Goal: Transaction & Acquisition: Purchase product/service

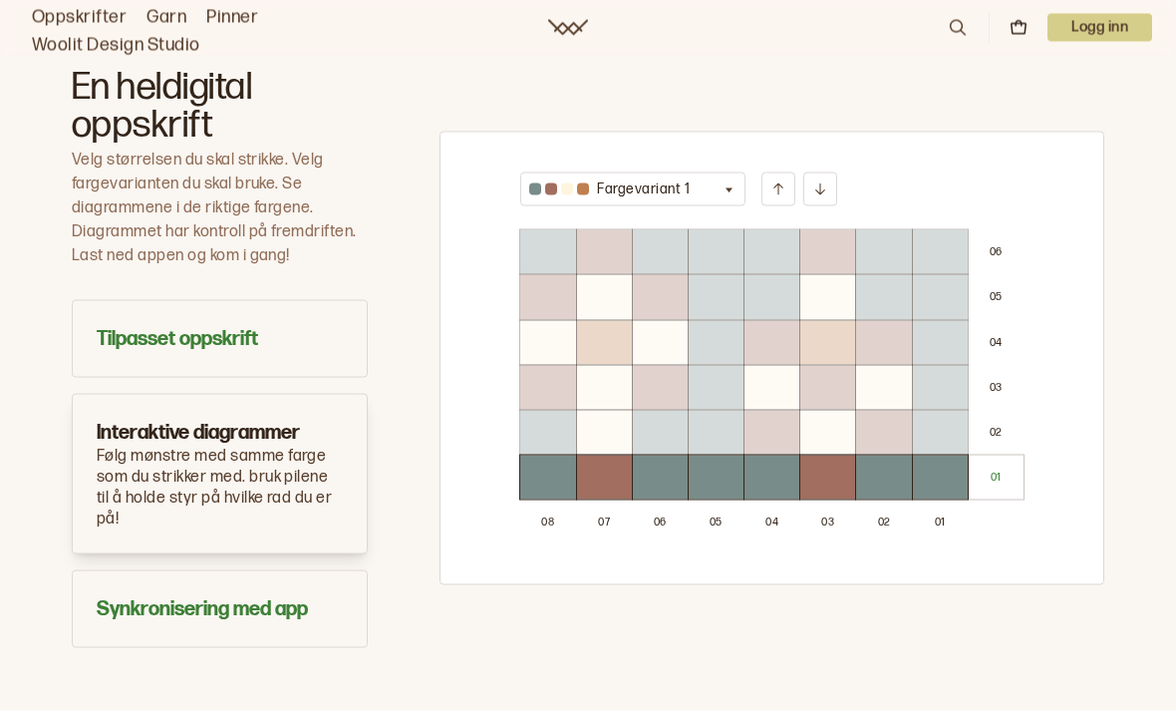
scroll to position [1198, 0]
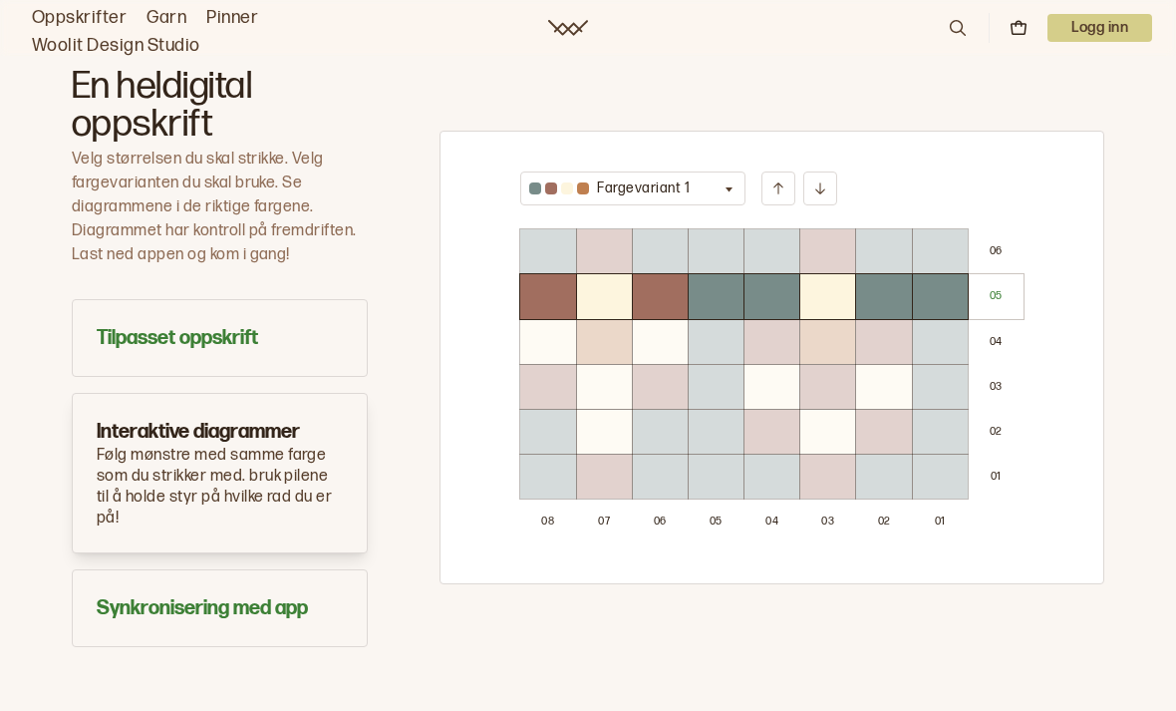
click at [593, 171] on button "Fargevariant 1" at bounding box center [632, 188] width 225 height 34
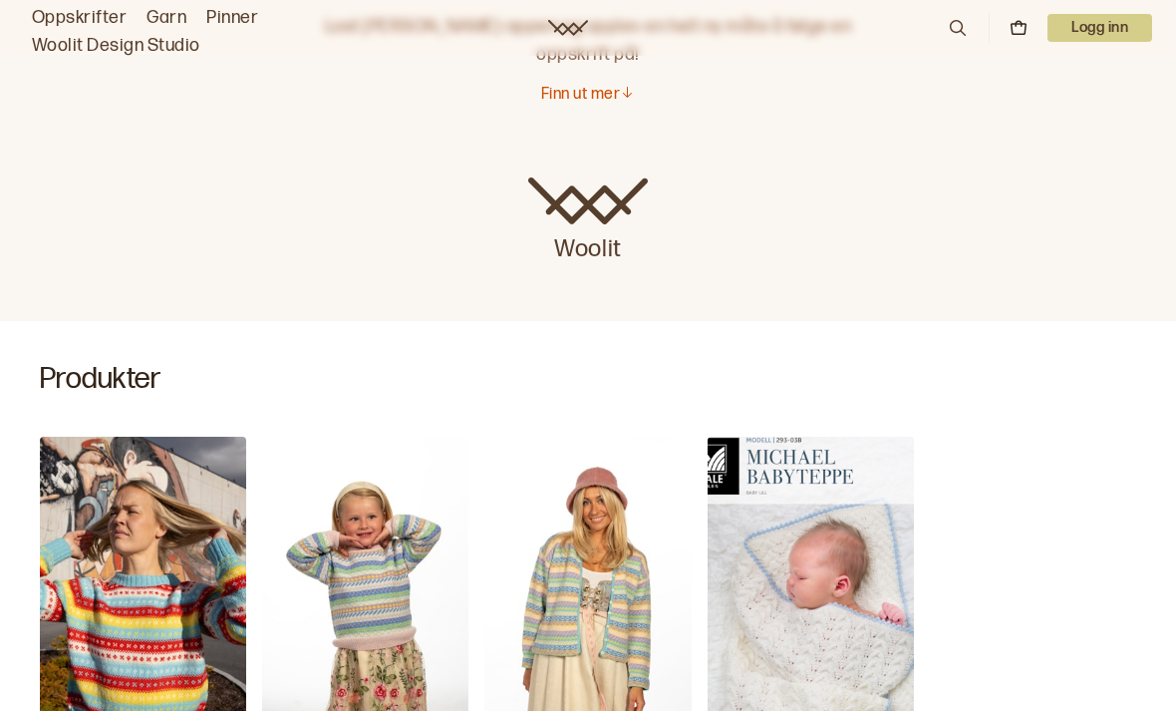
click at [161, 11] on link "Garn" at bounding box center [167, 18] width 40 height 28
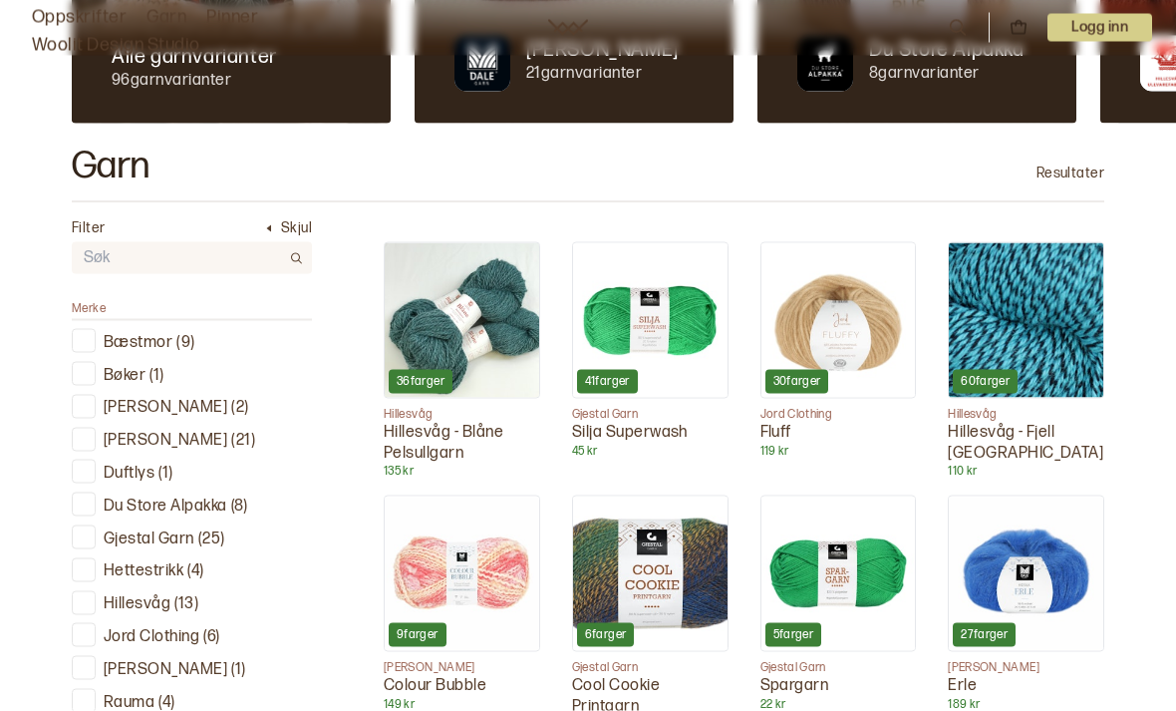
scroll to position [468, 0]
click at [93, 427] on div at bounding box center [84, 439] width 24 height 24
click at [85, 436] on div at bounding box center [84, 438] width 19 height 19
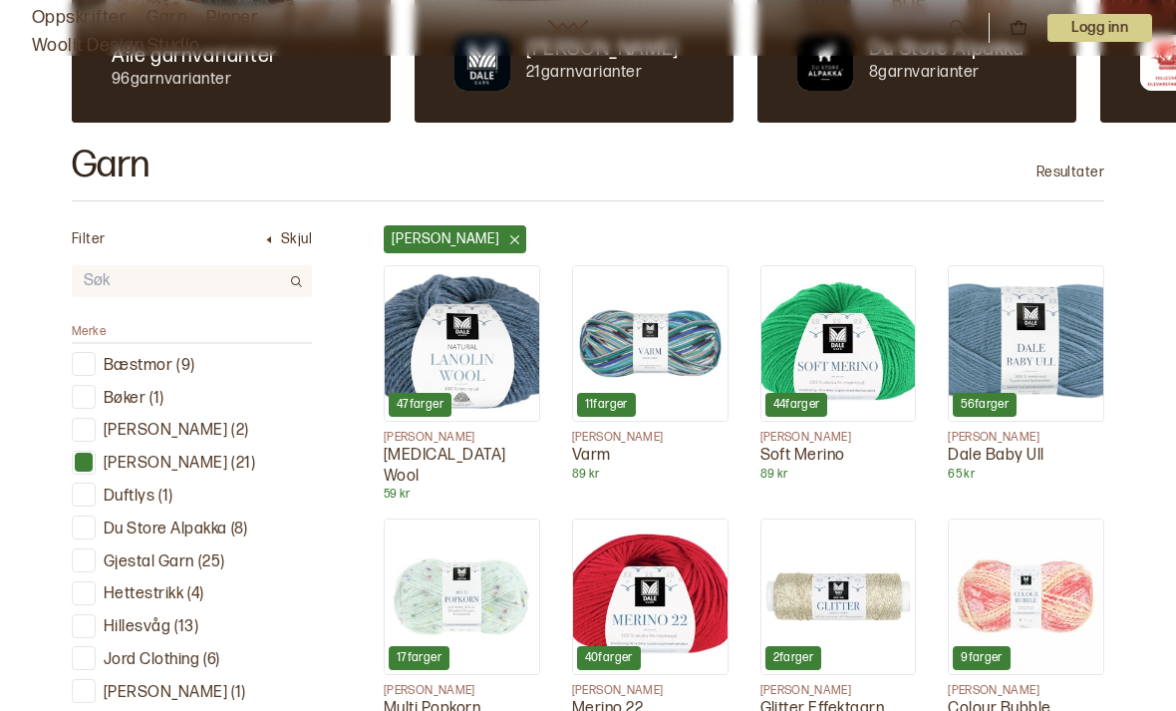
click at [1022, 366] on img at bounding box center [1026, 343] width 155 height 155
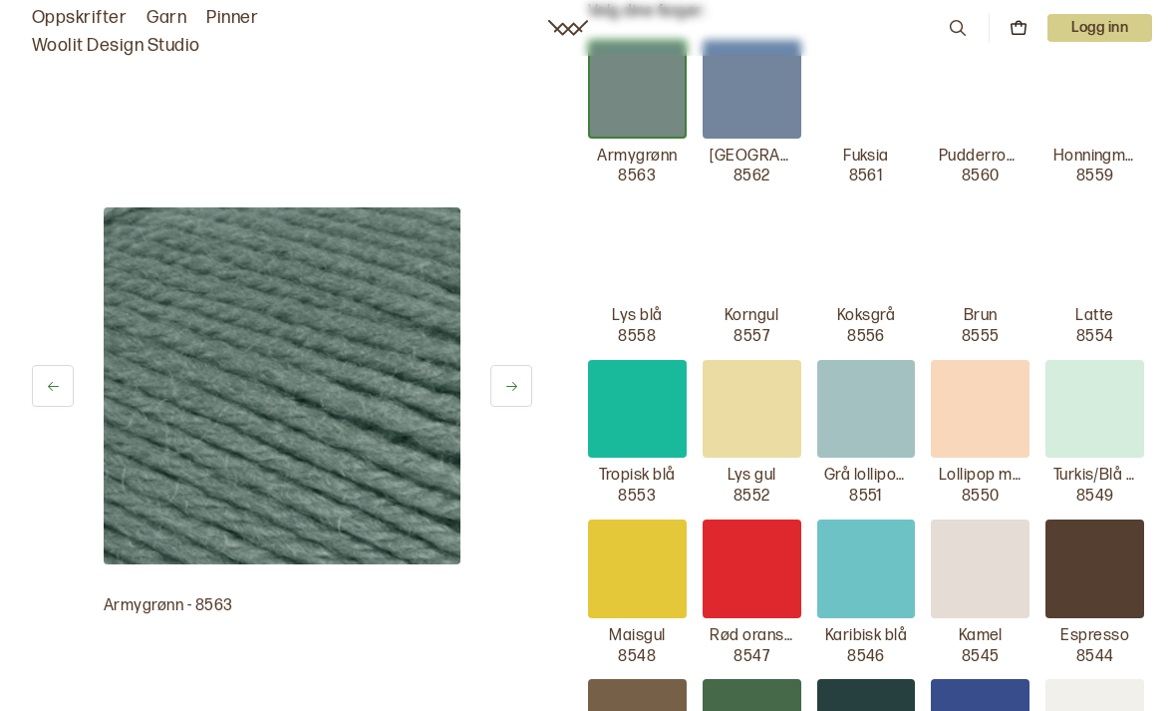
scroll to position [490, 0]
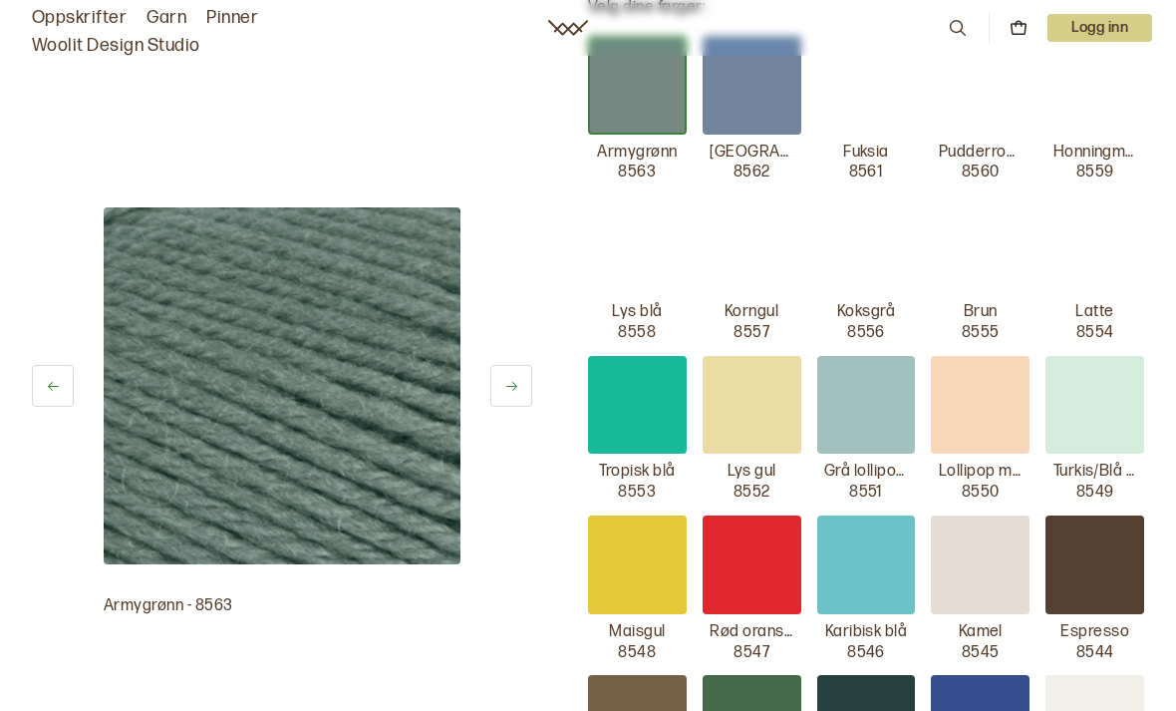
click at [645, 699] on div at bounding box center [637, 724] width 99 height 99
click at [1075, 537] on div at bounding box center [1095, 564] width 99 height 99
click at [1098, 539] on div at bounding box center [1095, 564] width 99 height 99
click at [1096, 518] on div at bounding box center [1095, 564] width 99 height 99
click at [1090, 524] on div at bounding box center [1095, 564] width 99 height 99
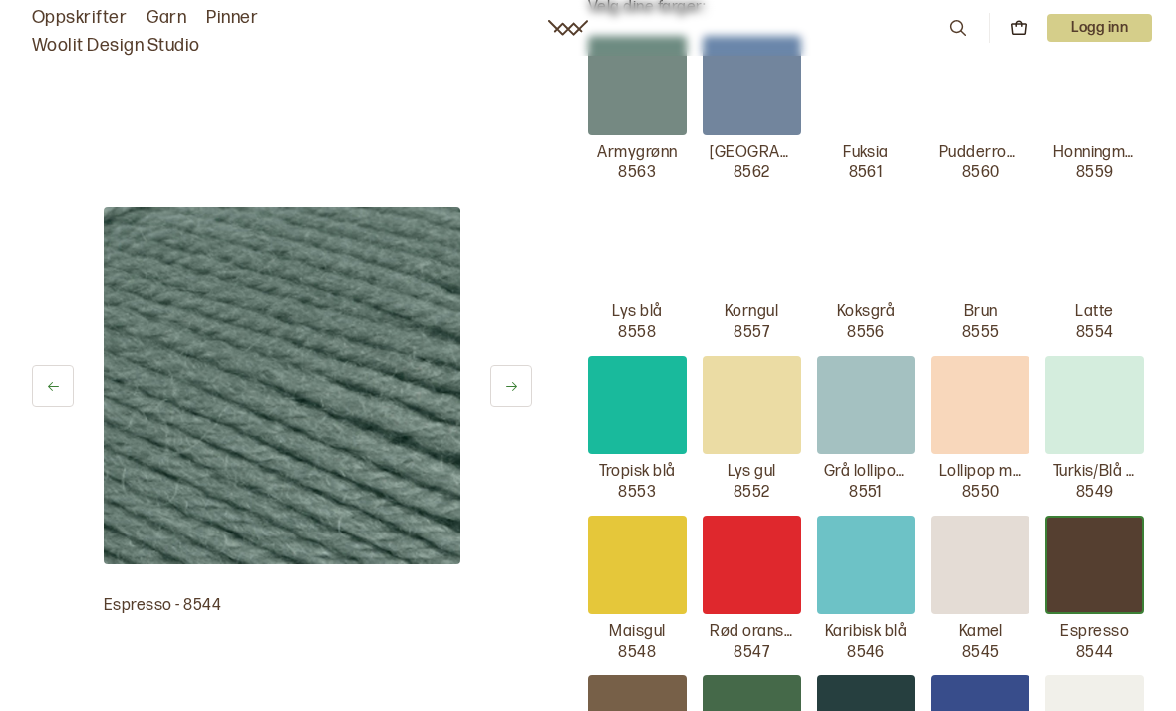
click at [1085, 544] on div at bounding box center [1095, 564] width 99 height 99
click at [344, 494] on img at bounding box center [282, 385] width 357 height 357
click at [1107, 548] on div at bounding box center [1095, 564] width 99 height 99
click at [518, 394] on button at bounding box center [511, 386] width 42 height 42
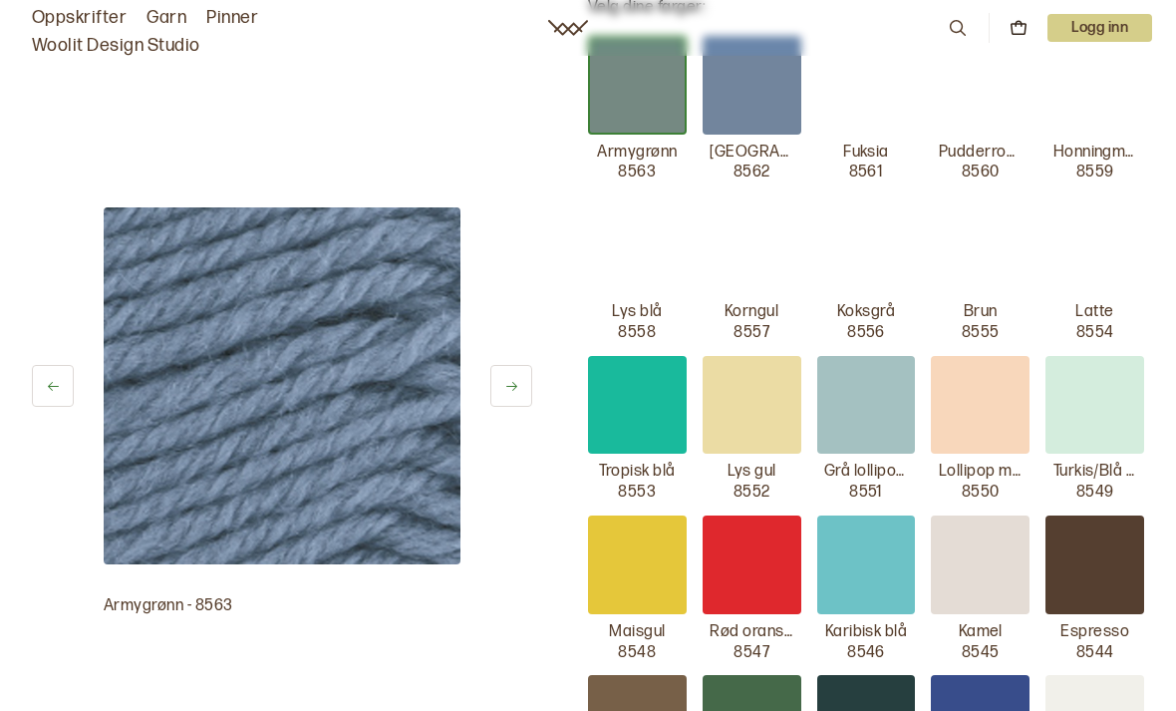
click at [522, 390] on button at bounding box center [511, 386] width 42 height 42
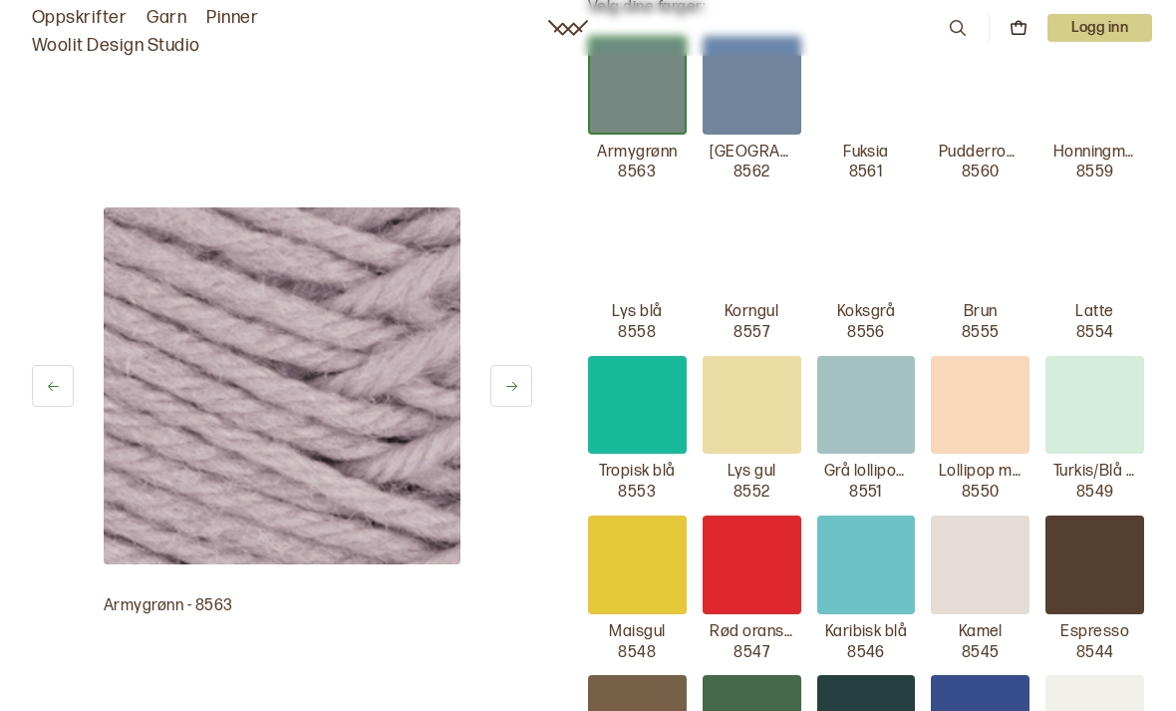
click at [525, 386] on button at bounding box center [511, 386] width 42 height 42
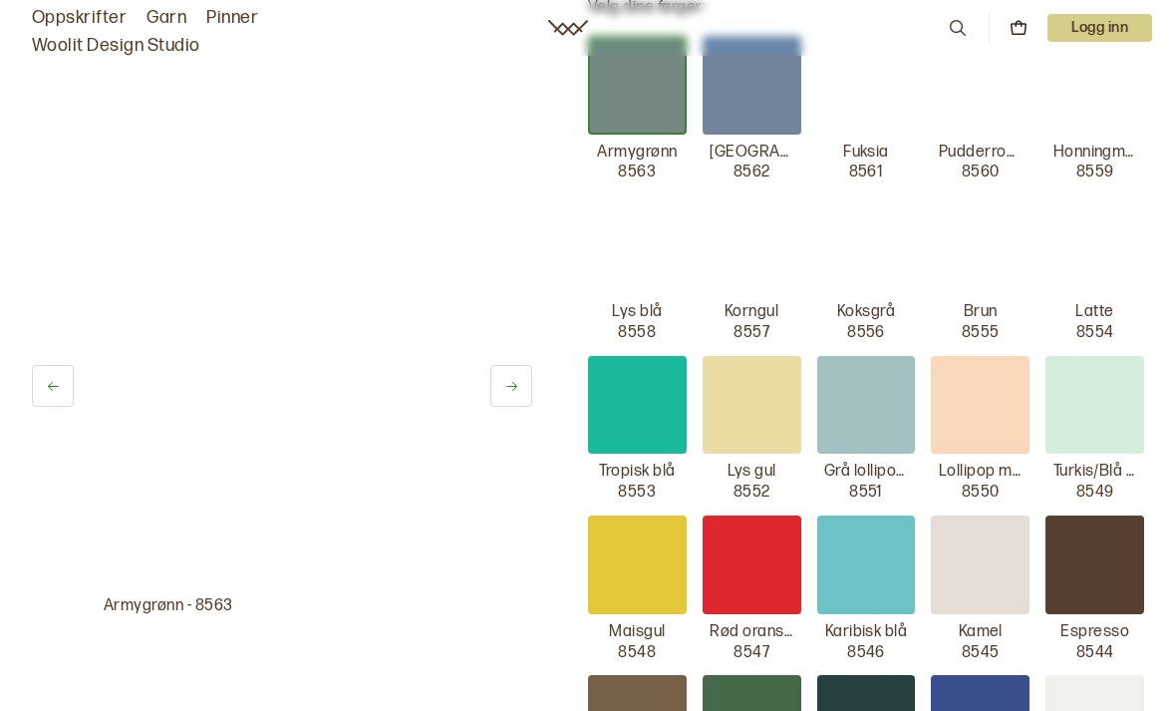
click at [517, 400] on button at bounding box center [511, 386] width 42 height 42
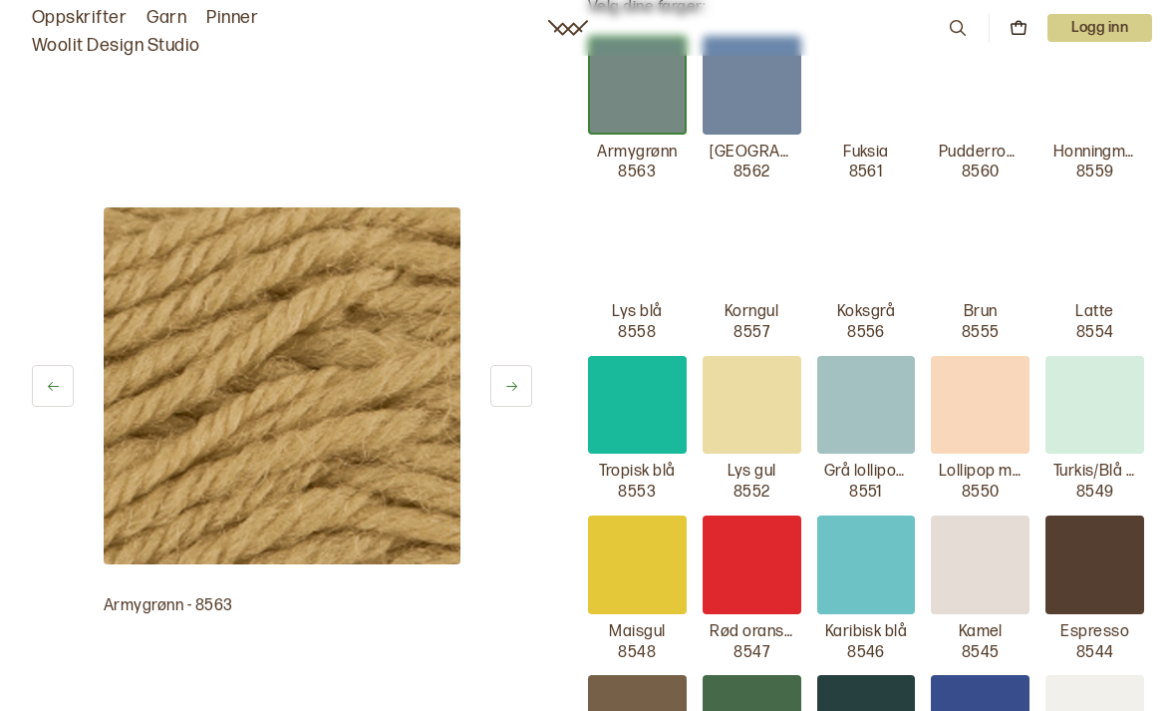
click at [514, 402] on button at bounding box center [511, 386] width 42 height 42
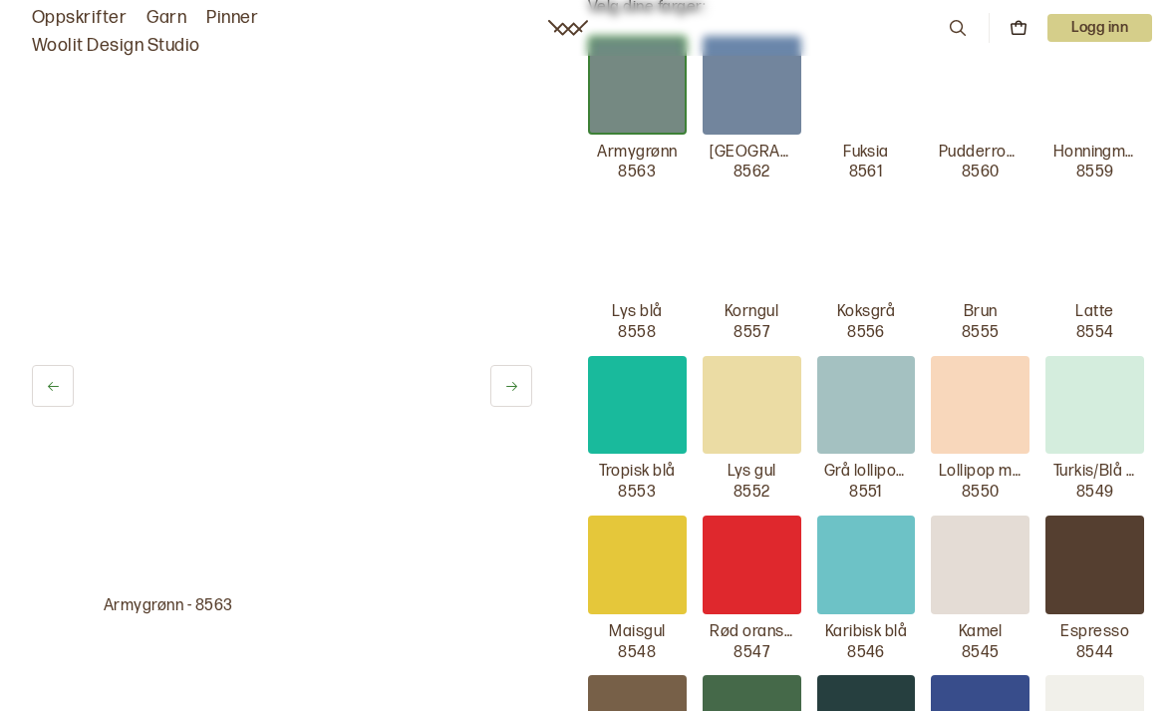
click at [519, 383] on button at bounding box center [511, 386] width 42 height 42
click at [514, 402] on button at bounding box center [511, 386] width 42 height 42
click at [518, 401] on button at bounding box center [511, 386] width 42 height 42
click at [524, 393] on button at bounding box center [511, 386] width 42 height 42
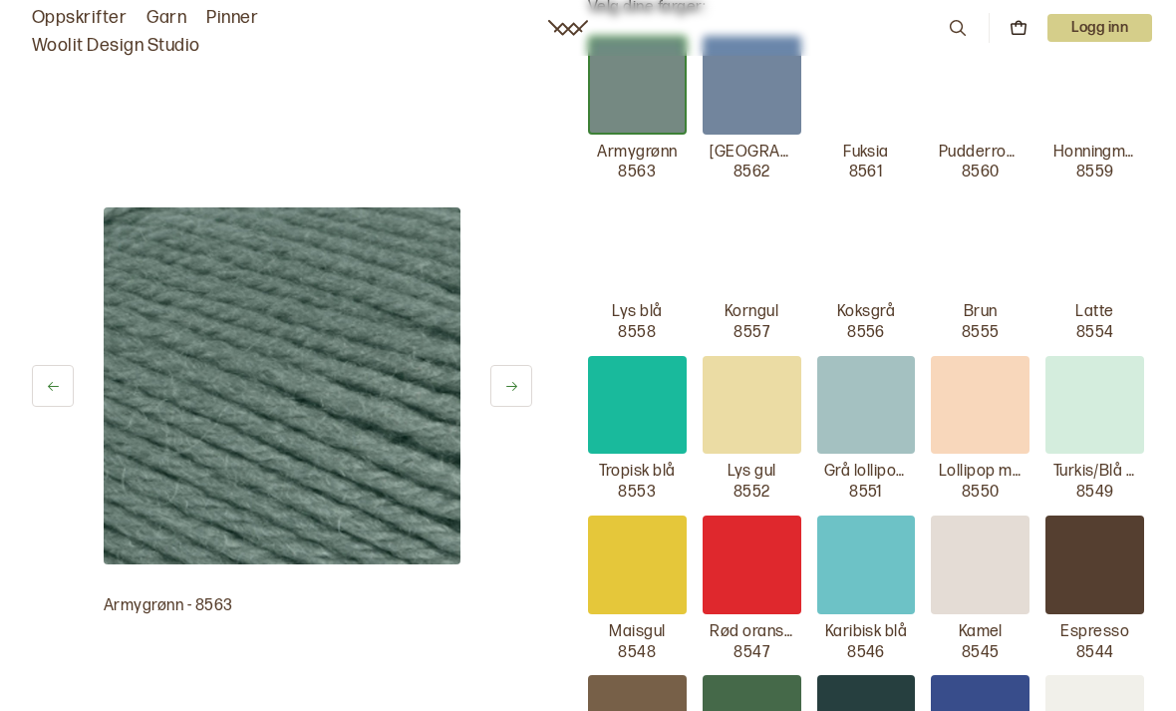
click at [518, 394] on button at bounding box center [511, 386] width 42 height 42
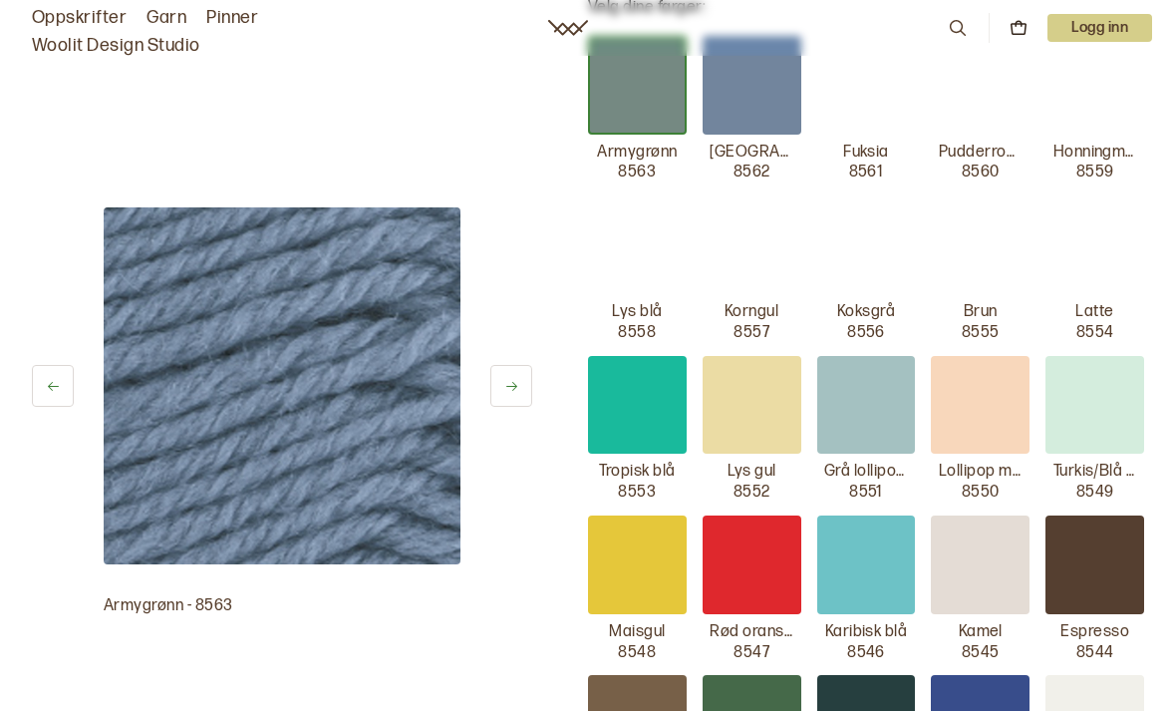
click at [523, 395] on button at bounding box center [511, 386] width 42 height 42
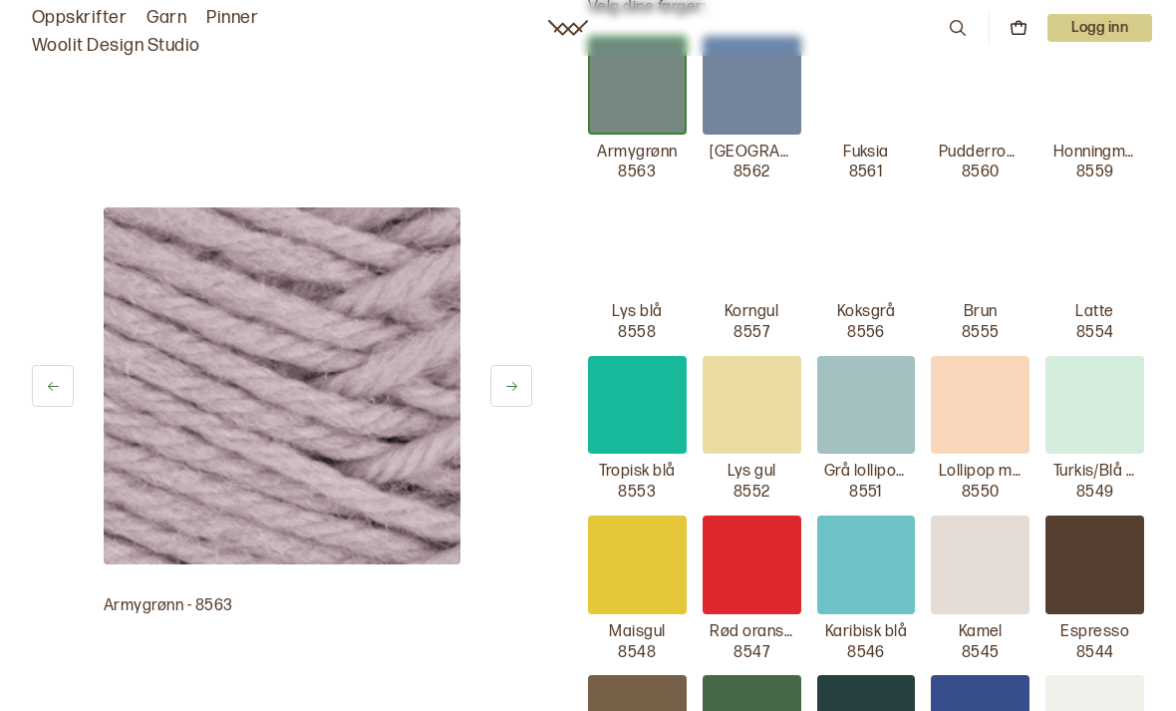
click at [518, 406] on button at bounding box center [511, 386] width 42 height 42
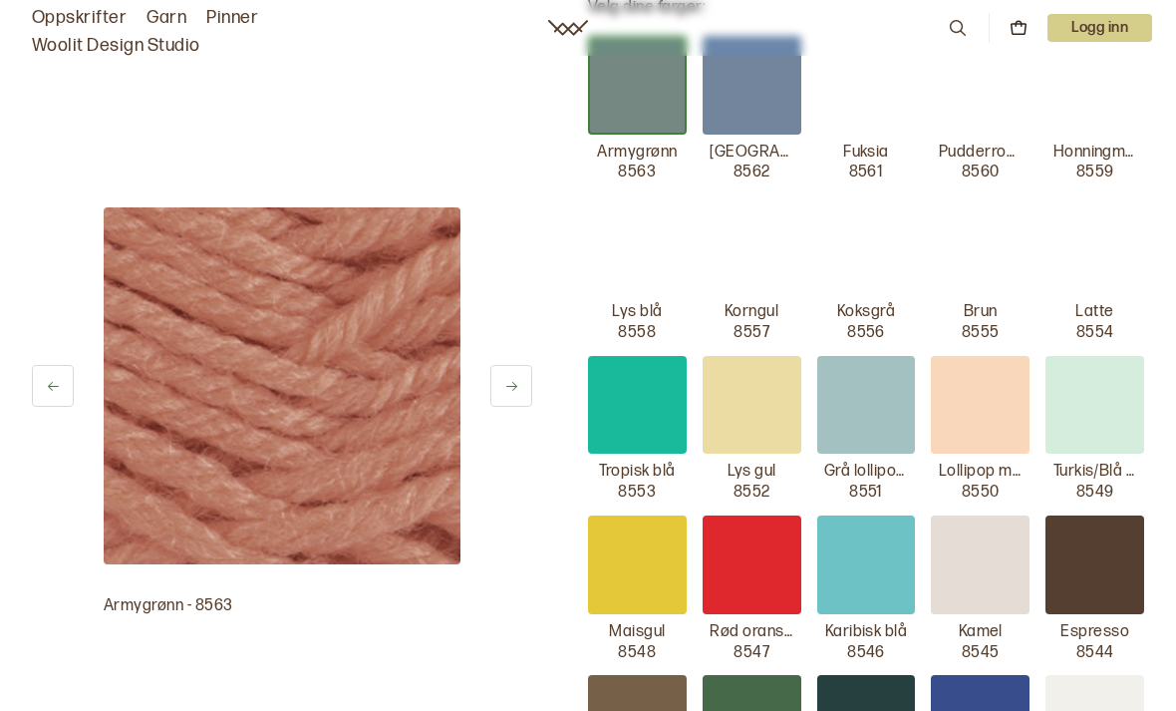
click at [524, 403] on button at bounding box center [511, 386] width 42 height 42
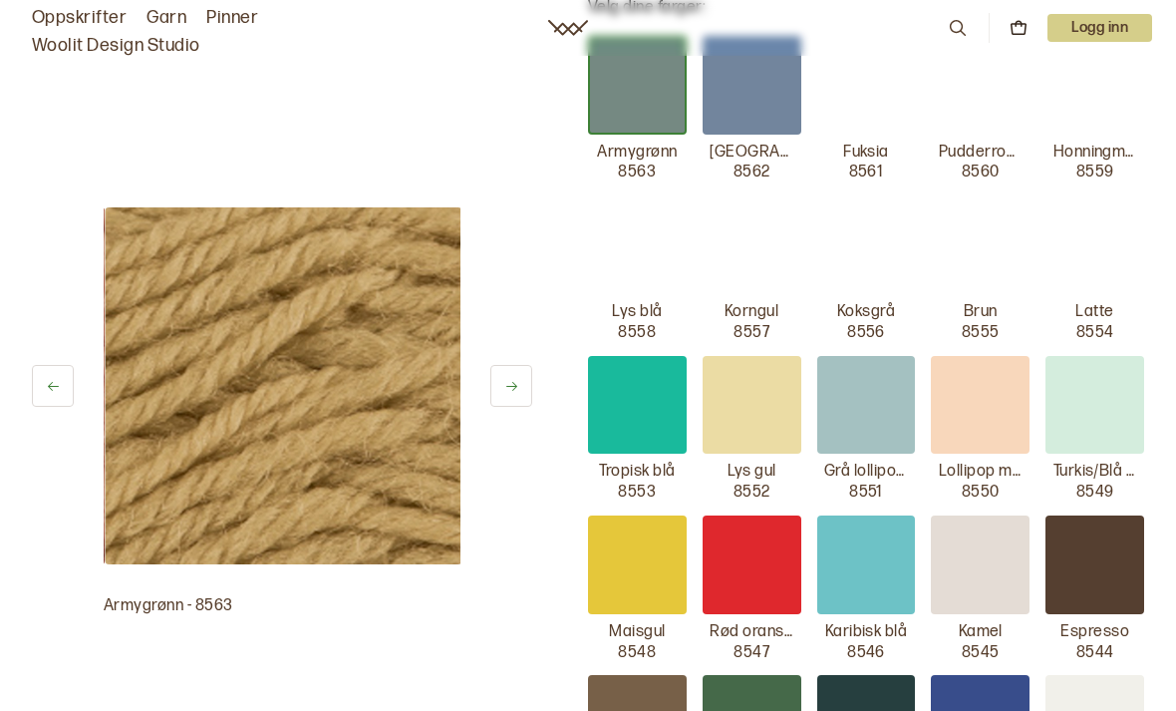
click at [527, 398] on button at bounding box center [511, 386] width 42 height 42
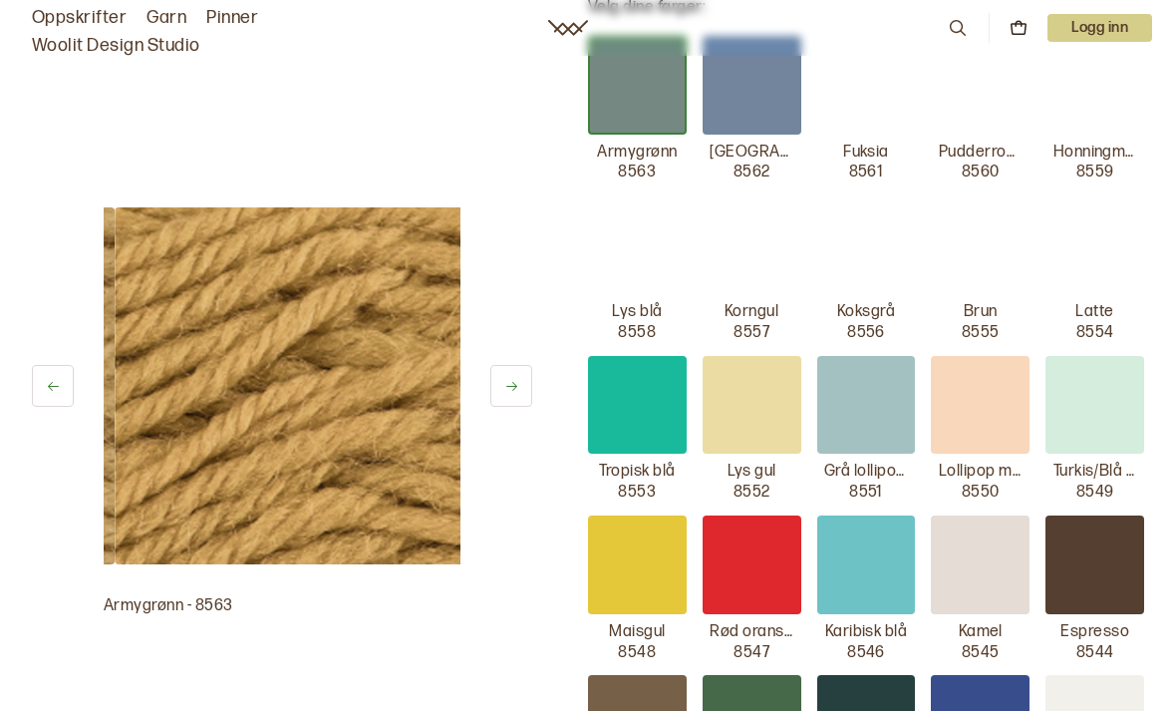
click at [527, 404] on button at bounding box center [511, 386] width 42 height 42
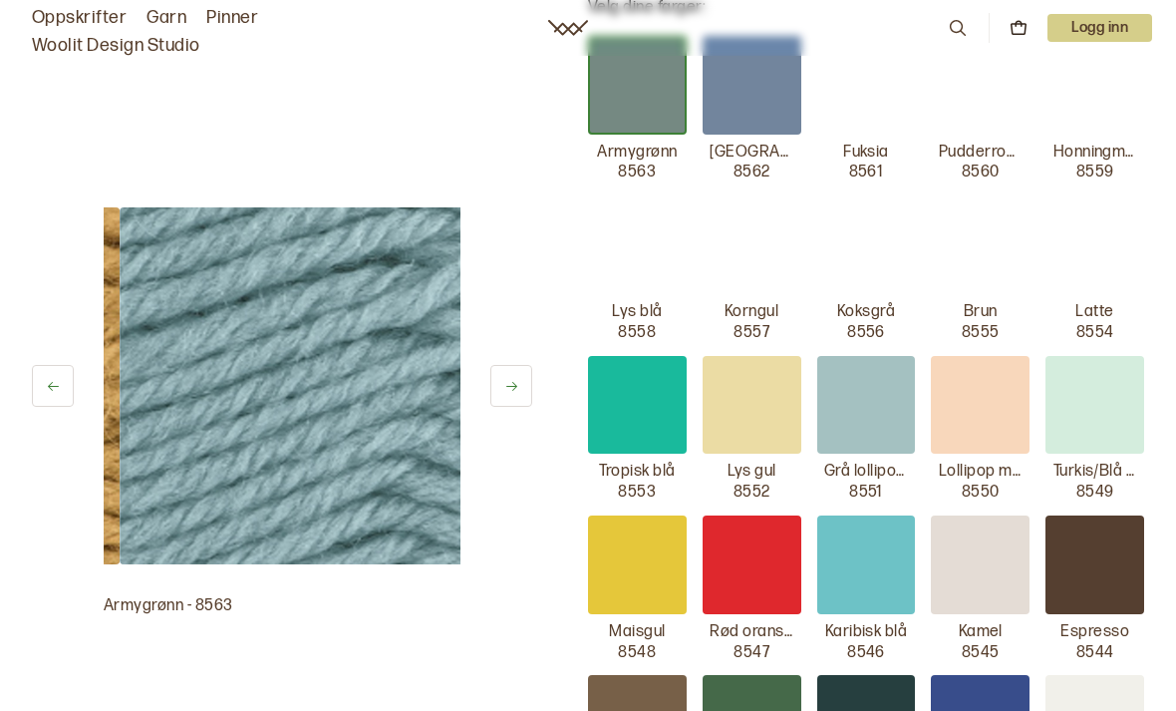
click at [527, 403] on button at bounding box center [511, 386] width 42 height 42
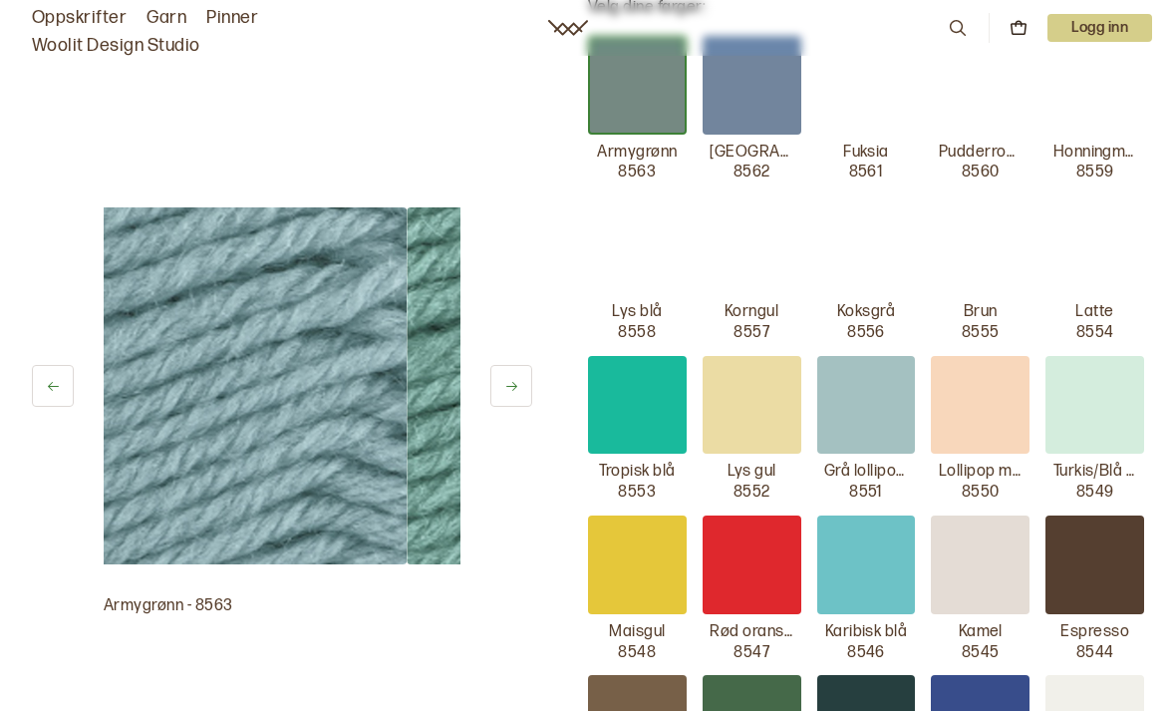
click at [527, 402] on button at bounding box center [511, 386] width 42 height 42
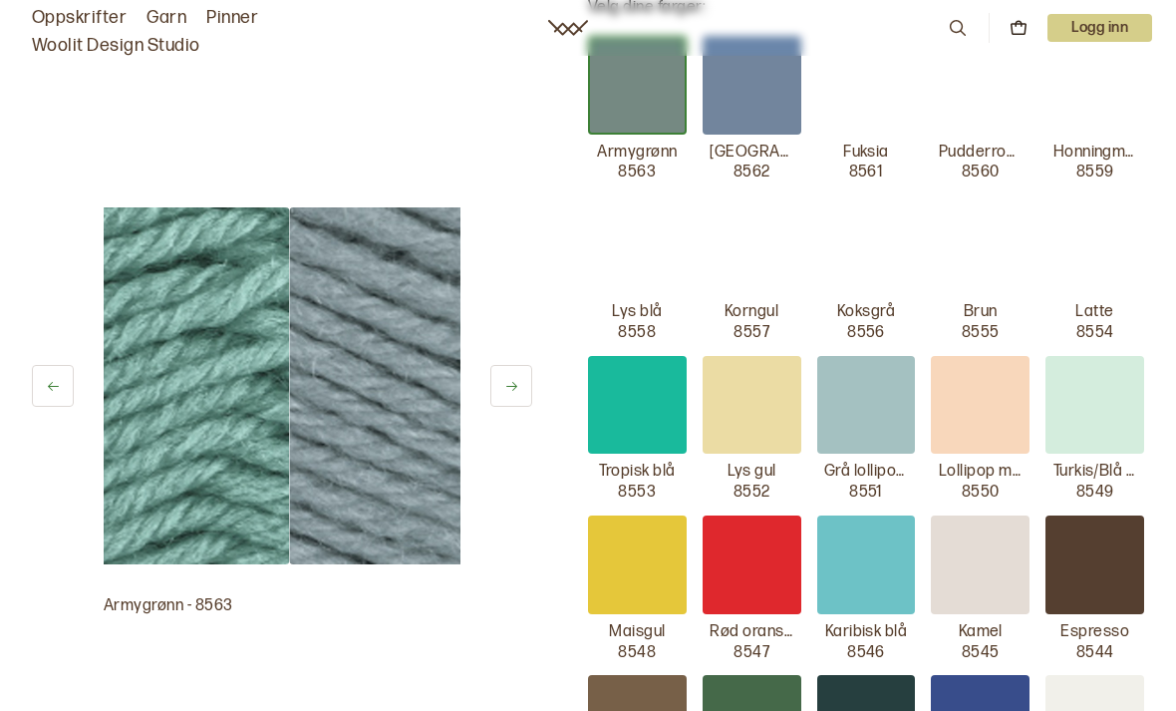
click at [525, 400] on button at bounding box center [511, 386] width 42 height 42
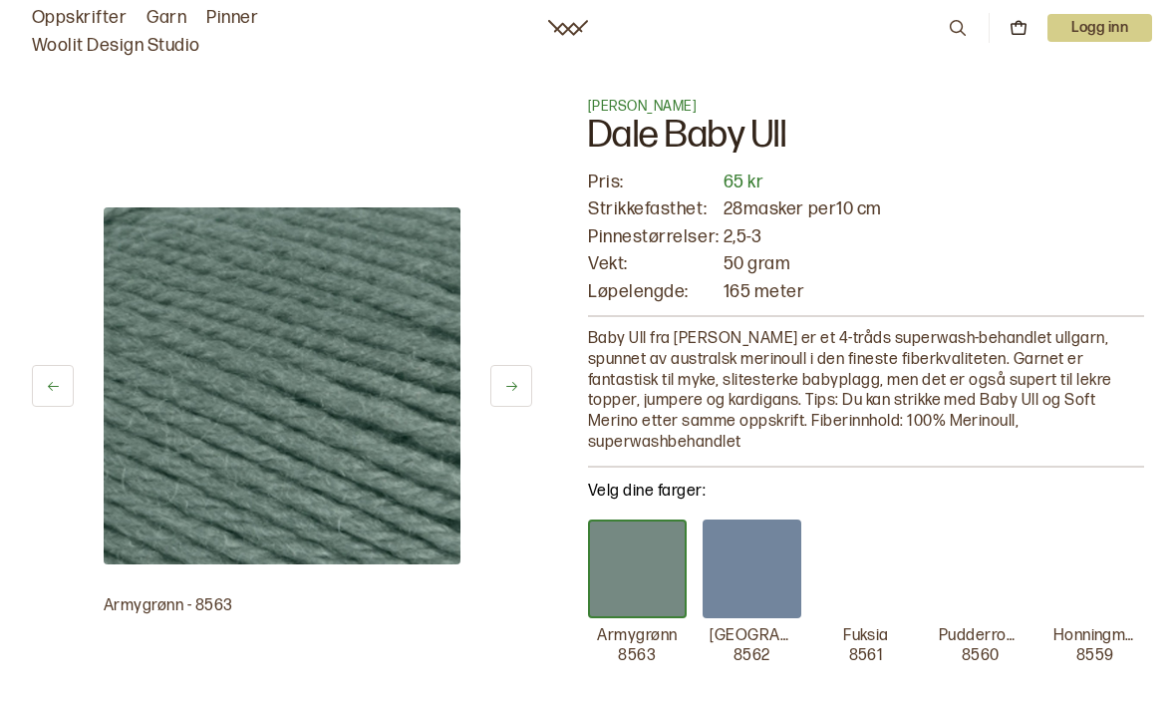
scroll to position [0, 0]
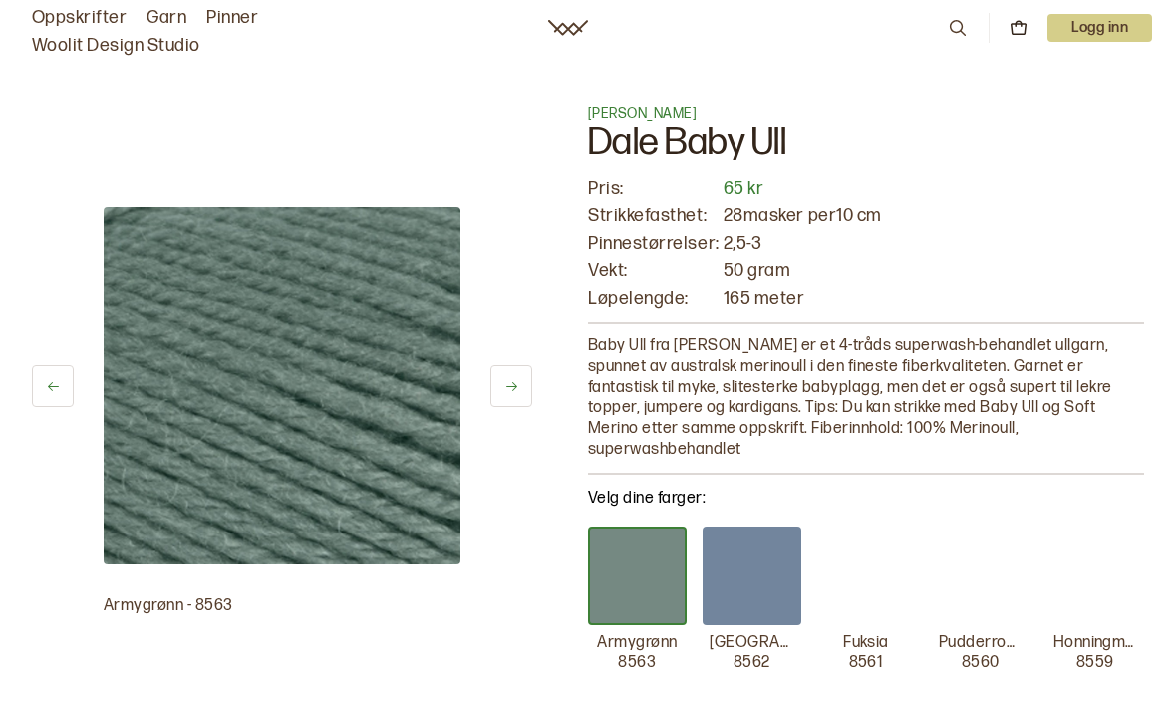
scroll to position [531, 0]
